Goal: Transaction & Acquisition: Purchase product/service

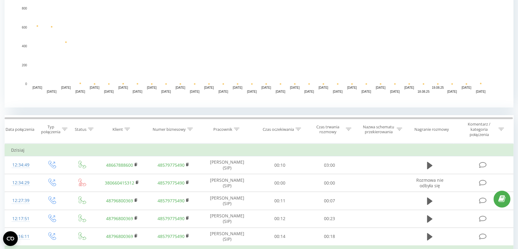
scroll to position [156, 0]
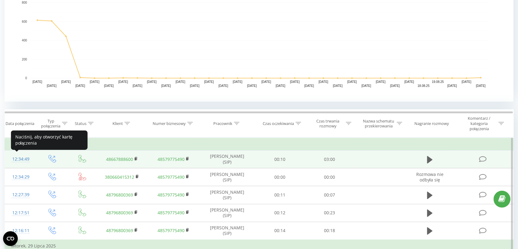
click at [22, 156] on div "12:34:49" at bounding box center [20, 159] width 19 height 12
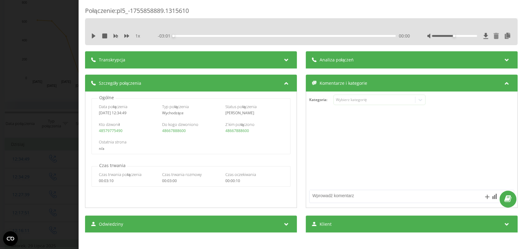
click at [493, 37] on icon at bounding box center [495, 36] width 5 height 6
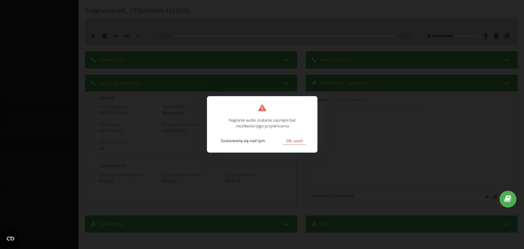
click at [291, 141] on button "Ok, usuń" at bounding box center [294, 141] width 22 height 8
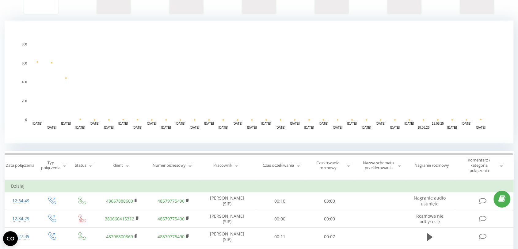
scroll to position [227, 0]
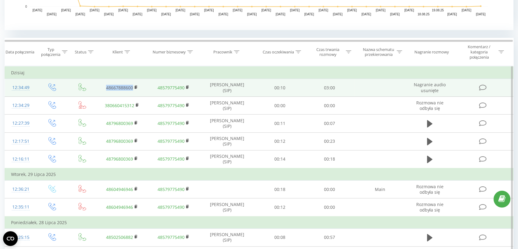
drag, startPoint x: 86, startPoint y: 82, endPoint x: 141, endPoint y: 86, distance: 55.0
click at [141, 86] on tr "12:34:49 48667888600 48579775490 [PERSON_NAME] (SIP) 00:10 03:00 Nagranie audio…" at bounding box center [259, 88] width 509 height 18
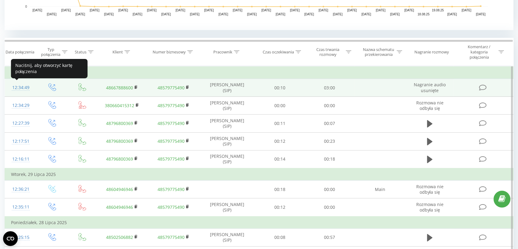
click at [22, 84] on div "12:34:49" at bounding box center [20, 88] width 19 height 12
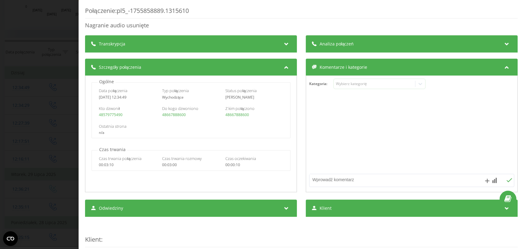
click at [318, 177] on textarea at bounding box center [391, 179] width 164 height 11
type textarea "Pomyłka podczas wykonywania testów"
click at [506, 180] on icon at bounding box center [509, 180] width 6 height 4
click at [28, 21] on div "Połączenie : pl5_-1755858889.1315610 Nagranie audio usunięte Transkrypcja Aby m…" at bounding box center [262, 124] width 524 height 249
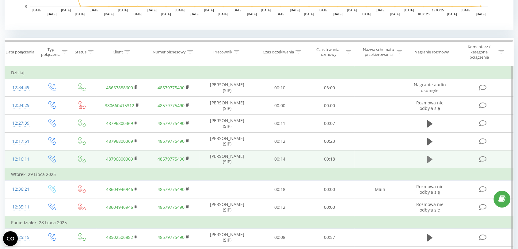
click at [427, 158] on icon at bounding box center [430, 159] width 6 height 7
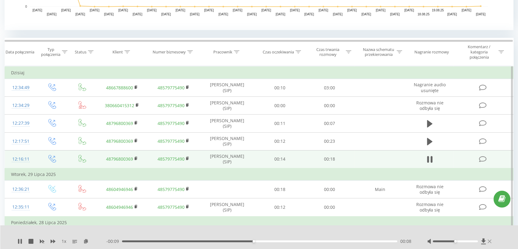
click at [490, 241] on icon at bounding box center [490, 241] width 4 height 4
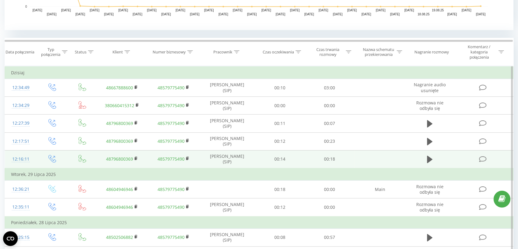
click at [34, 155] on td "12:16:11" at bounding box center [21, 159] width 32 height 18
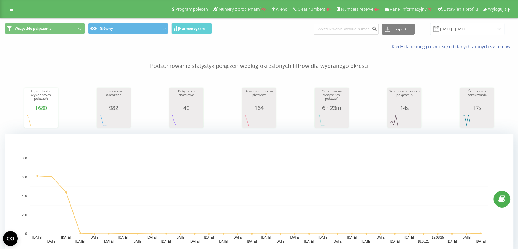
click at [15, 19] on div "Wszystkie połączenia Główny Harmonogram Eksport .csv .xls .xlsx 22.07.2025 - 22…" at bounding box center [259, 29] width 518 height 21
click at [12, 11] on icon at bounding box center [12, 9] width 4 height 4
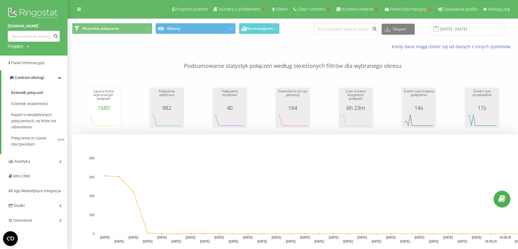
click at [22, 47] on div "Projekty" at bounding box center [16, 46] width 16 height 6
click at [22, 54] on input "text" at bounding box center [25, 55] width 31 height 9
type input "formasieradz"
click at [44, 56] on link "Wyszukiwanie" at bounding box center [55, 55] width 30 height 9
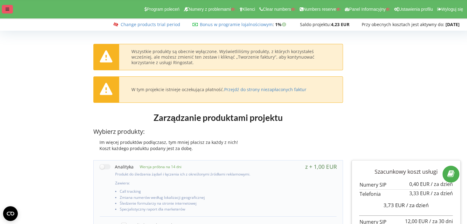
click at [10, 12] on div at bounding box center [7, 9] width 11 height 9
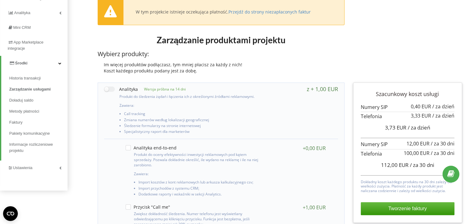
scroll to position [82, 0]
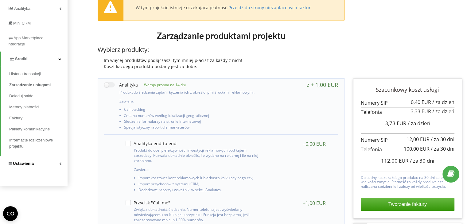
click at [40, 161] on link "Ustawienia" at bounding box center [33, 163] width 67 height 15
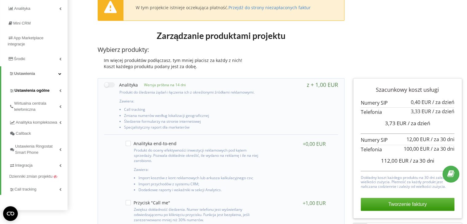
click at [50, 90] on link "Ustawienia ogólne" at bounding box center [38, 89] width 58 height 13
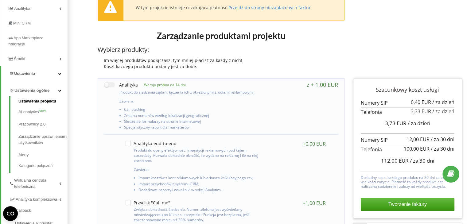
click at [35, 103] on link "Ustawienia projektu" at bounding box center [42, 102] width 49 height 8
click at [38, 187] on span "Wirtualna centrala telefoniczna" at bounding box center [36, 183] width 45 height 12
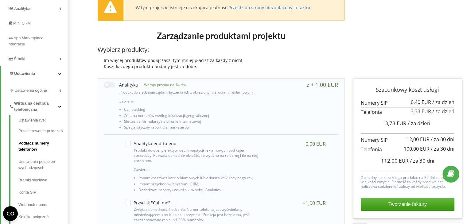
click at [40, 146] on link "Podłącz numery telefonów" at bounding box center [42, 146] width 49 height 18
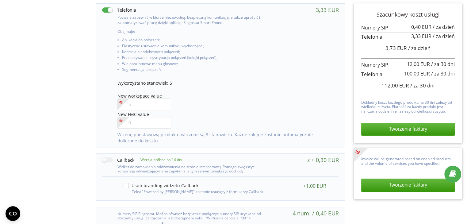
scroll to position [379, 0]
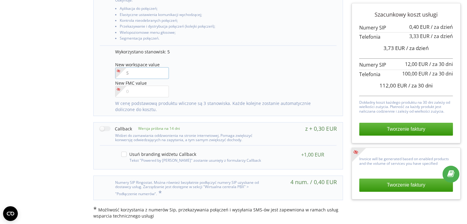
click at [142, 72] on input"] "number" at bounding box center [142, 73] width 54 height 12
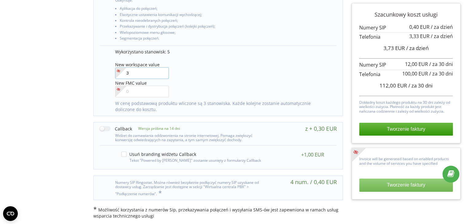
type input"] "3"
click at [408, 185] on button "Tworzenie faktury" at bounding box center [406, 185] width 94 height 13
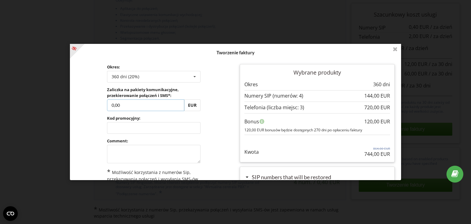
drag, startPoint x: 136, startPoint y: 107, endPoint x: 102, endPoint y: 107, distance: 34.4
click at [102, 107] on div "Okres: 360 dni (20%) Doładuj saldo bez przedłużania 30 dni 0,00" at bounding box center [154, 140] width 164 height 161
type input "144"
click at [119, 131] on div "Przetwarzanie... Tworzenie faktury Okres: 360 dni (20%) Doładuj saldo bez przed…" at bounding box center [235, 112] width 331 height 136
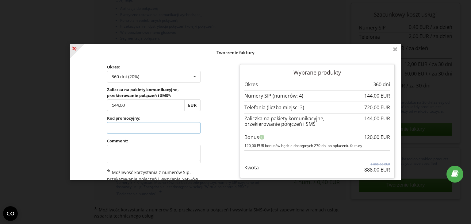
click at [119, 131] on input "text" at bounding box center [154, 128] width 94 height 12
paste input "UPEJ-PPMU"
type input "UPEJ-PPMU"
click at [216, 128] on div "Przetwarzanie... Tworzenie faktury Okres: 360 dni (20%) Doładuj saldo bez przed…" at bounding box center [235, 112] width 331 height 136
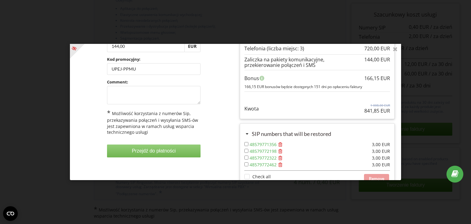
scroll to position [72, 0]
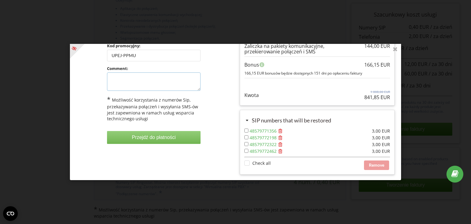
click at [142, 81] on textarea at bounding box center [154, 81] width 94 height 18
type textarea "promo code"
click at [137, 140] on button "Przejdź do płatności" at bounding box center [154, 137] width 94 height 13
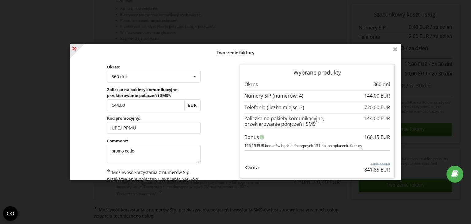
scroll to position [0, 0]
drag, startPoint x: 392, startPoint y: 102, endPoint x: 286, endPoint y: 55, distance: 116.3
click at [286, 55] on div "Tworzenie faktury Okres: 360 dni Doładuj saldo bez przedłużania 30 dni" at bounding box center [235, 148] width 327 height 205
copy div "Okres: 360 dni Doładuj saldo bez przedłużania 30 dni 90 dni 180 dni 360 dni 108…"
click at [293, 61] on div "Wybrane produkty Okres 360 dni" at bounding box center [318, 155] width 164 height 191
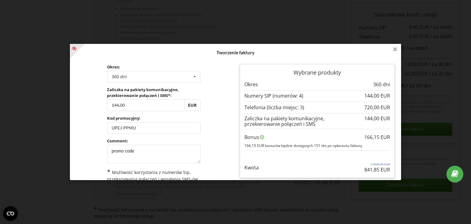
drag, startPoint x: 291, startPoint y: 71, endPoint x: 388, endPoint y: 170, distance: 137.7
click at [388, 170] on div "Wybrane produkty Okres 360 dni" at bounding box center [317, 121] width 155 height 114
copy div "Wybrane produkty Okres 360 dni ..."
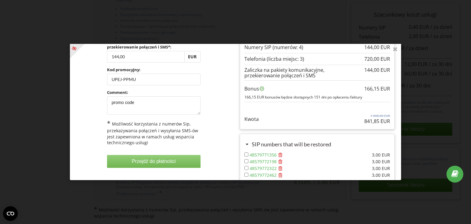
scroll to position [63, 0]
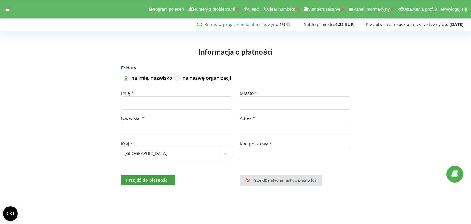
click at [177, 76] on label at bounding box center [177, 76] width 5 height 0
click at [177, 78] on input "na nazwę organizacji" at bounding box center [177, 78] width 5 height 5
checkbox input "true"
checkbox input "false"
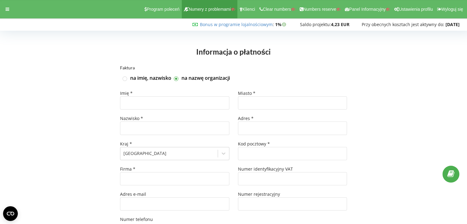
type input "+48"
click at [9, 10] on icon at bounding box center [8, 9] width 4 height 4
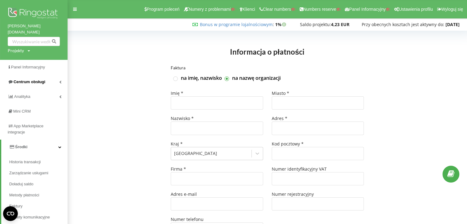
click at [18, 79] on span "Centrum obsługi" at bounding box center [29, 81] width 32 height 5
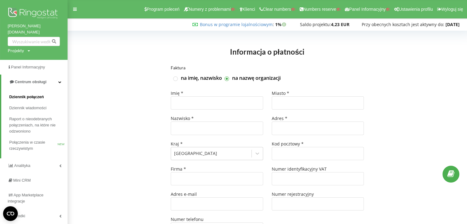
click at [29, 94] on span "Dziennik połączeń" at bounding box center [26, 97] width 35 height 6
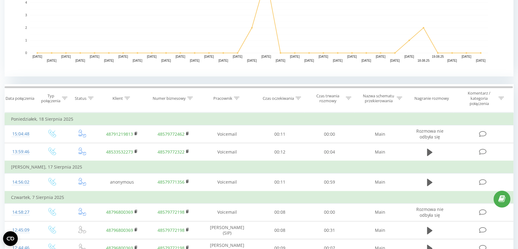
scroll to position [172, 0]
